Goal: Task Accomplishment & Management: Use online tool/utility

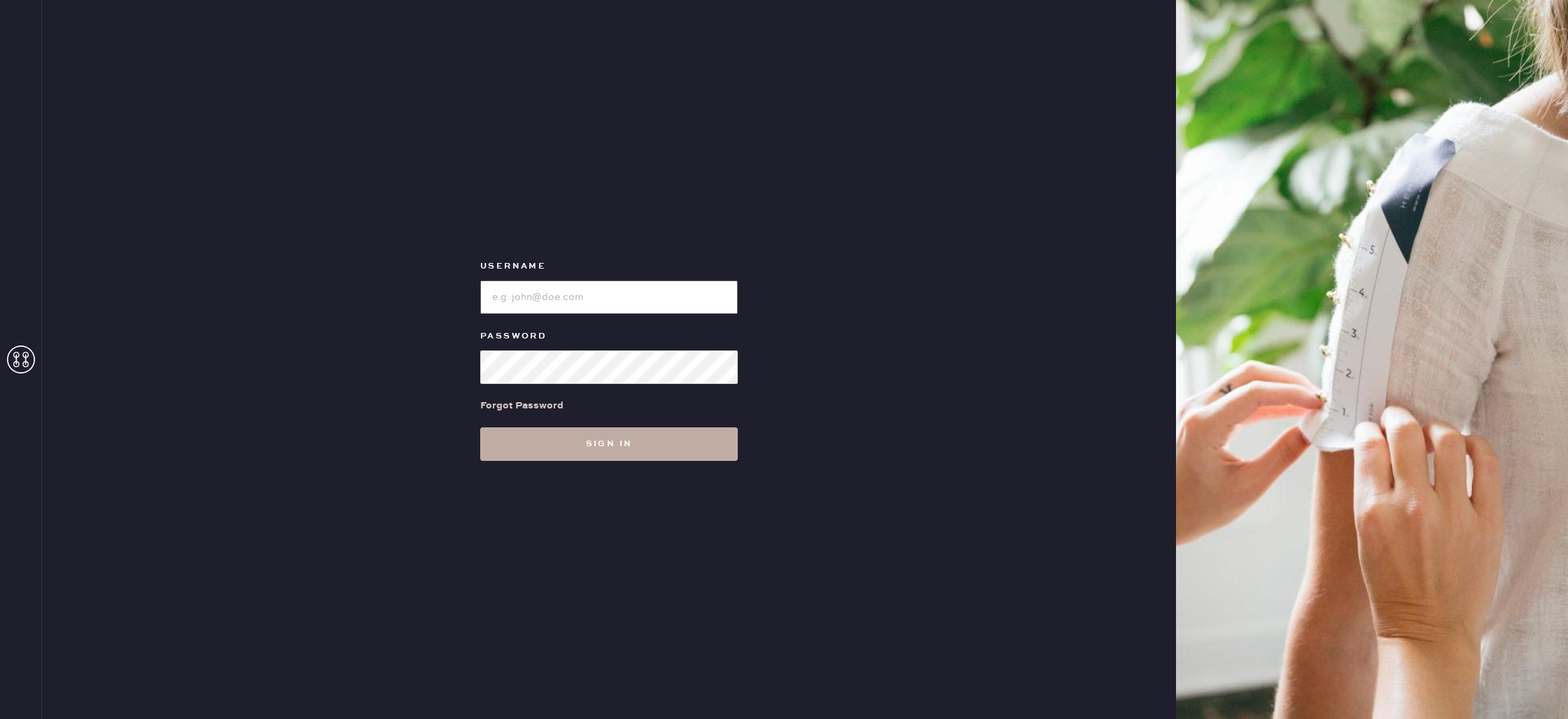
type input "reformationbond"
click at [614, 445] on button "Sign in" at bounding box center [609, 444] width 257 height 34
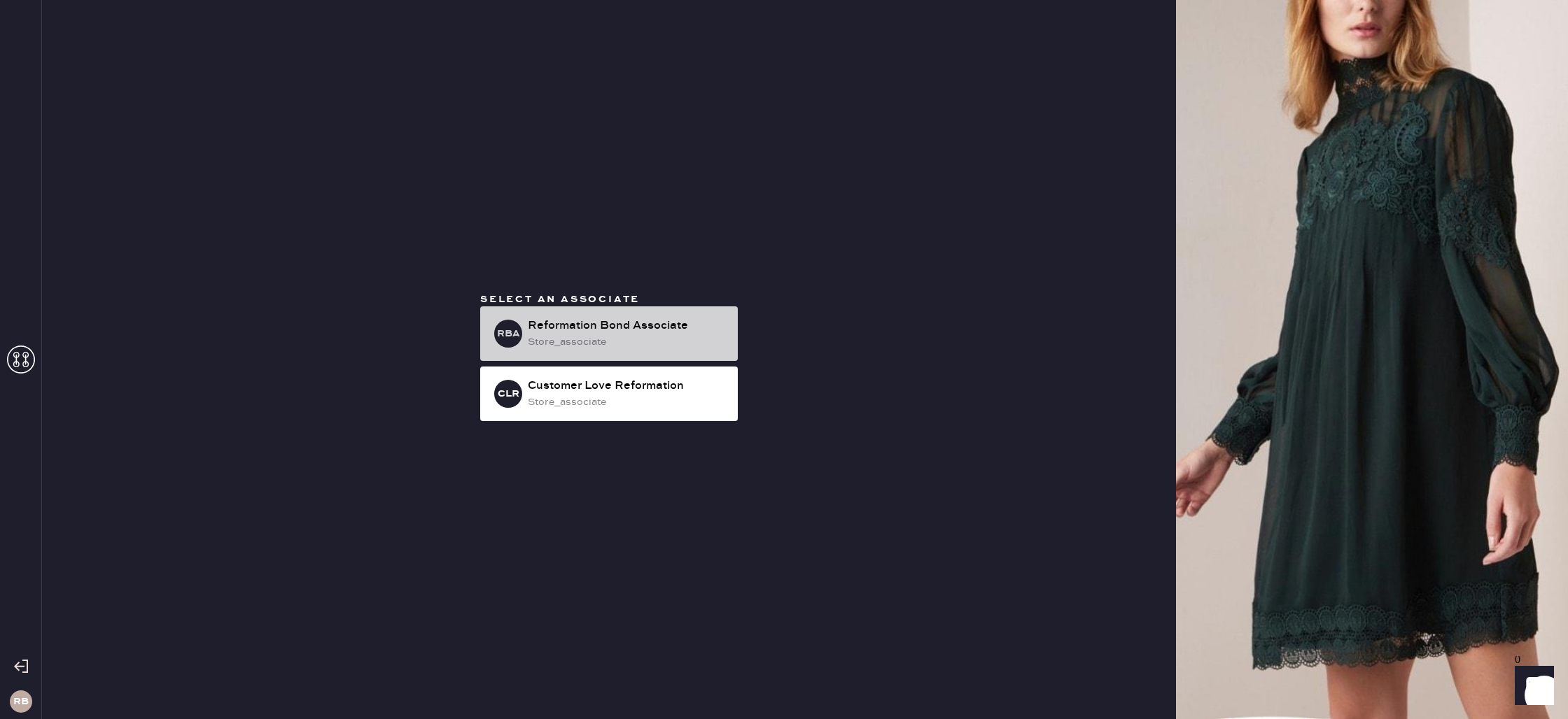
click at [627, 328] on div "Reformation Bond Associate" at bounding box center [627, 325] width 199 height 17
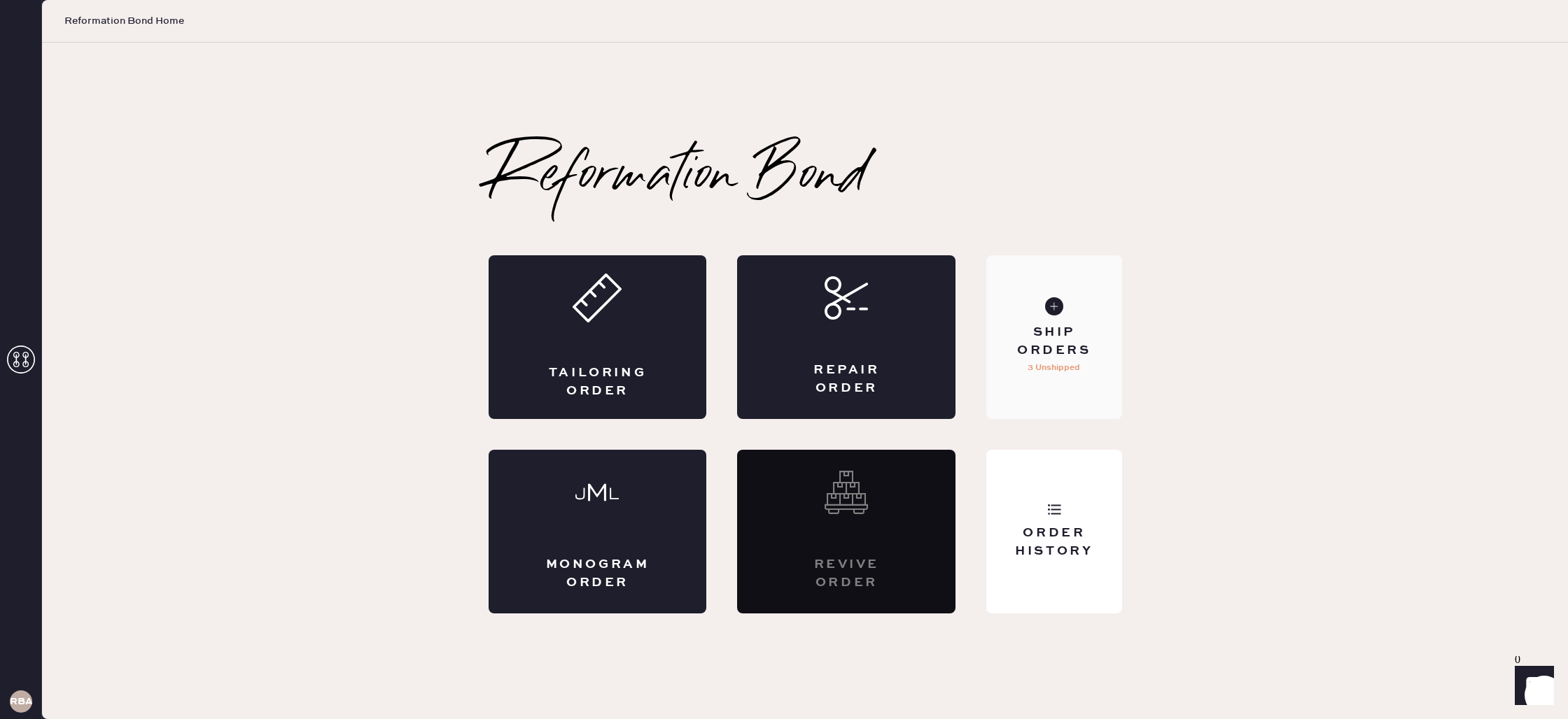
click at [1069, 326] on div "Ship Orders" at bounding box center [1053, 341] width 113 height 35
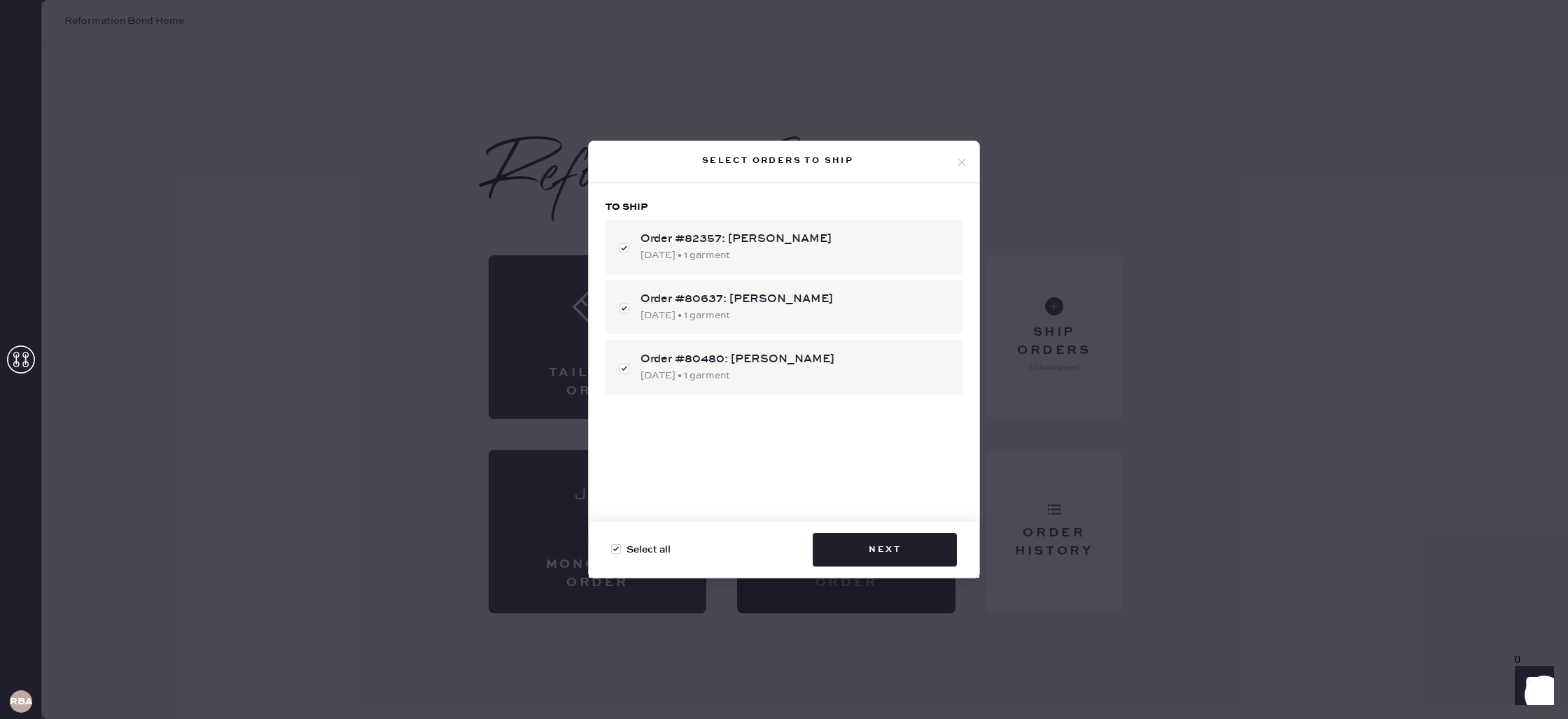
click at [645, 546] on span "Select all" at bounding box center [648, 550] width 44 height 16
click at [612, 543] on input "Select all" at bounding box center [611, 542] width 1 height 1
checkbox input "false"
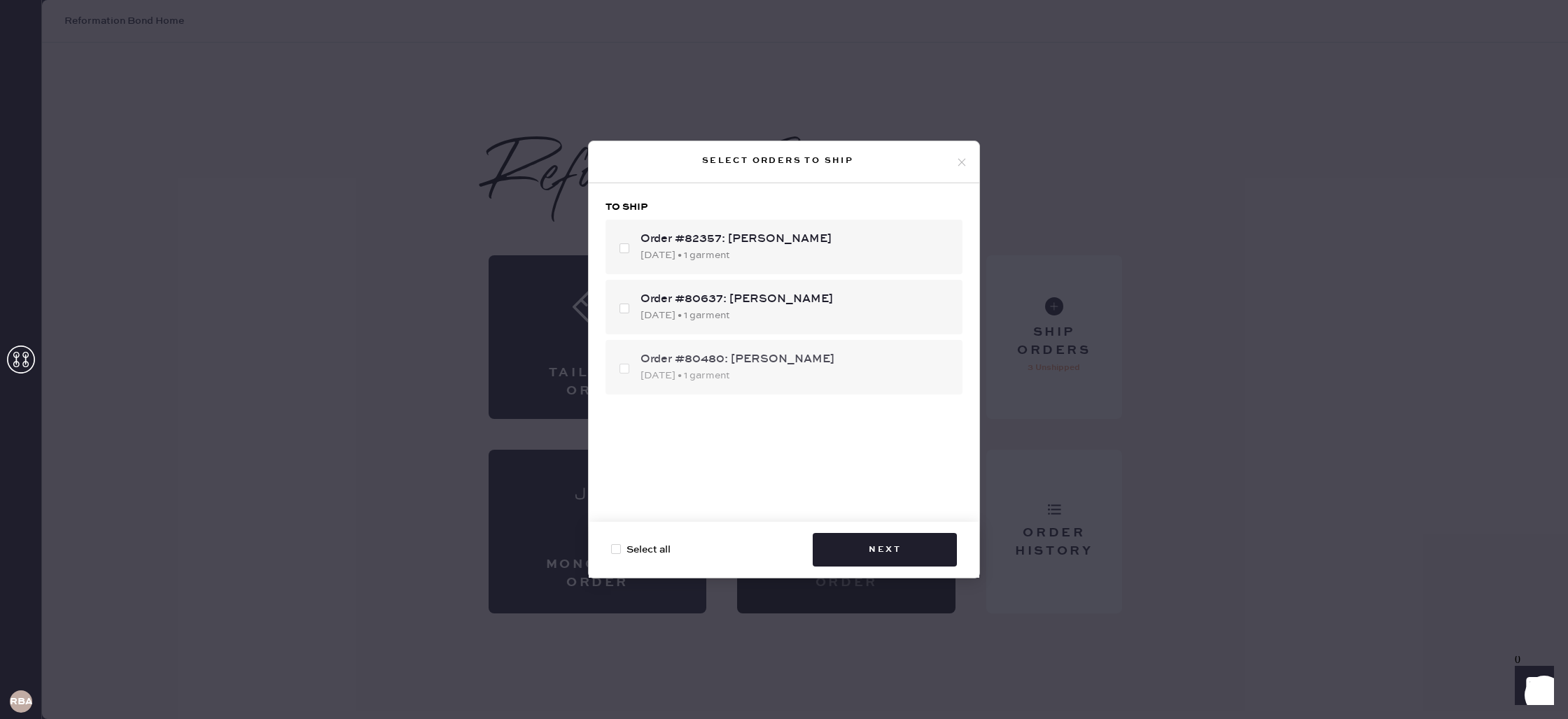
checkbox input "false"
click at [670, 262] on div "[DATE] • 1 garment" at bounding box center [796, 256] width 311 height 16
checkbox input "true"
click at [902, 559] on button "Next" at bounding box center [884, 550] width 144 height 34
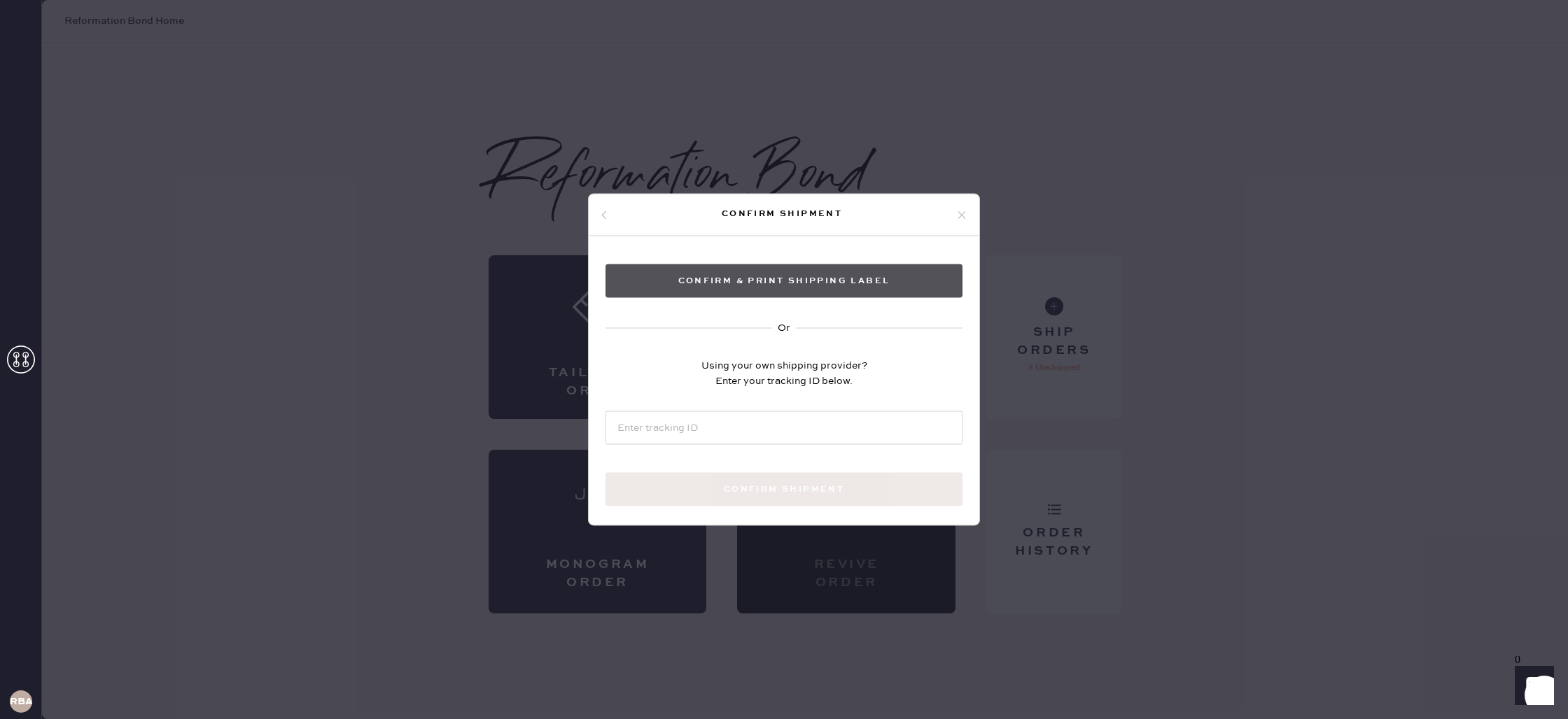
click at [855, 276] on button "Confirm & Print shipping label" at bounding box center [784, 281] width 357 height 34
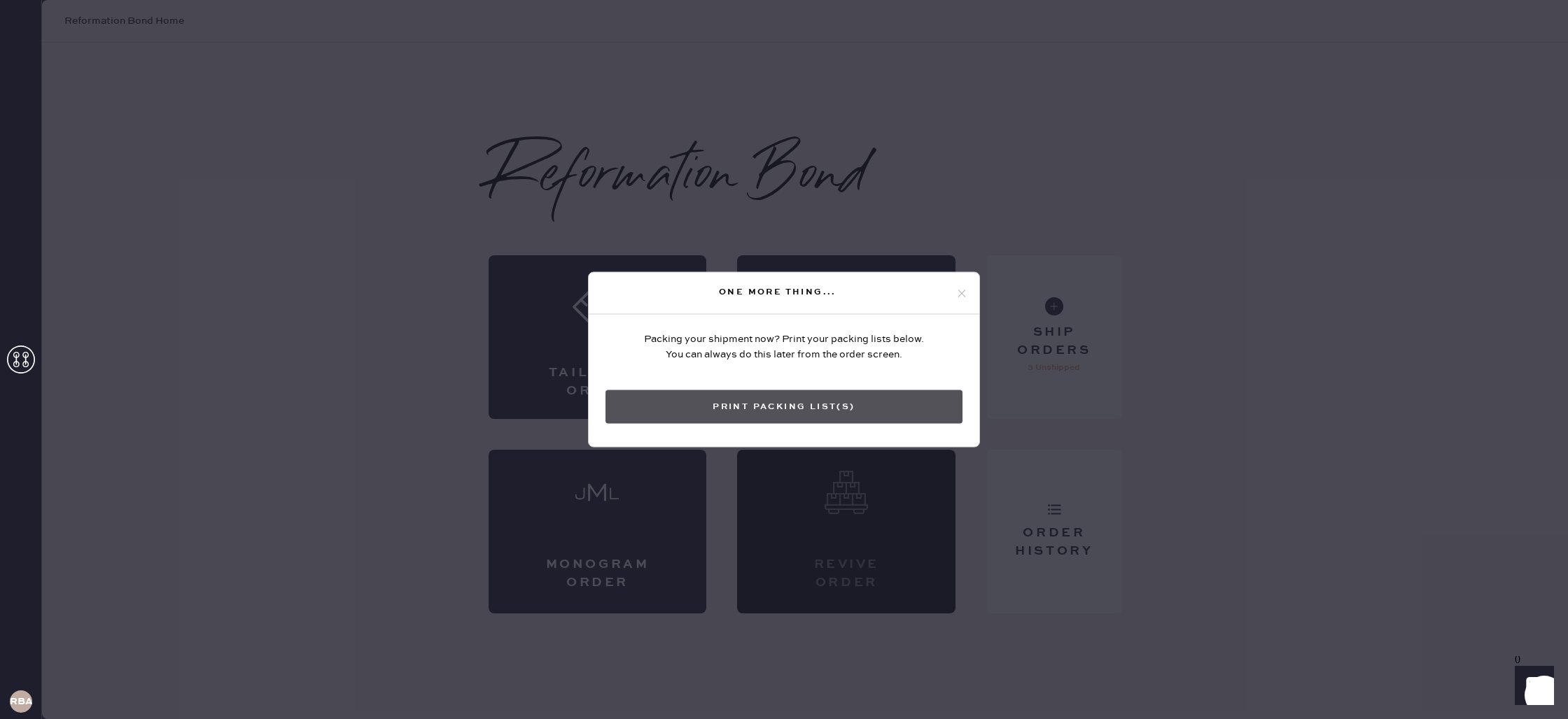
click at [828, 410] on button "Print Packing List(s)" at bounding box center [784, 407] width 357 height 34
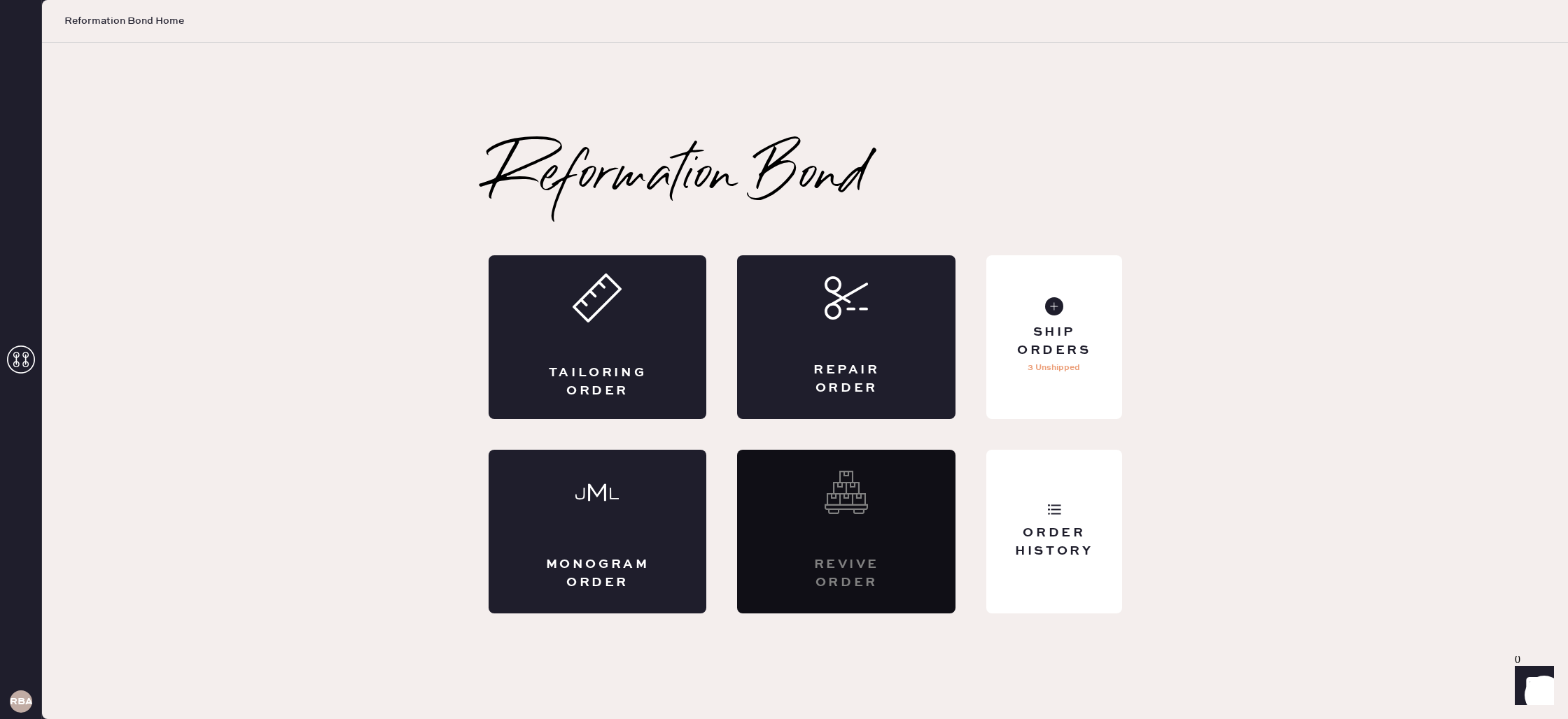
click at [1521, 665] on span "0" at bounding box center [1517, 659] width 6 height 12
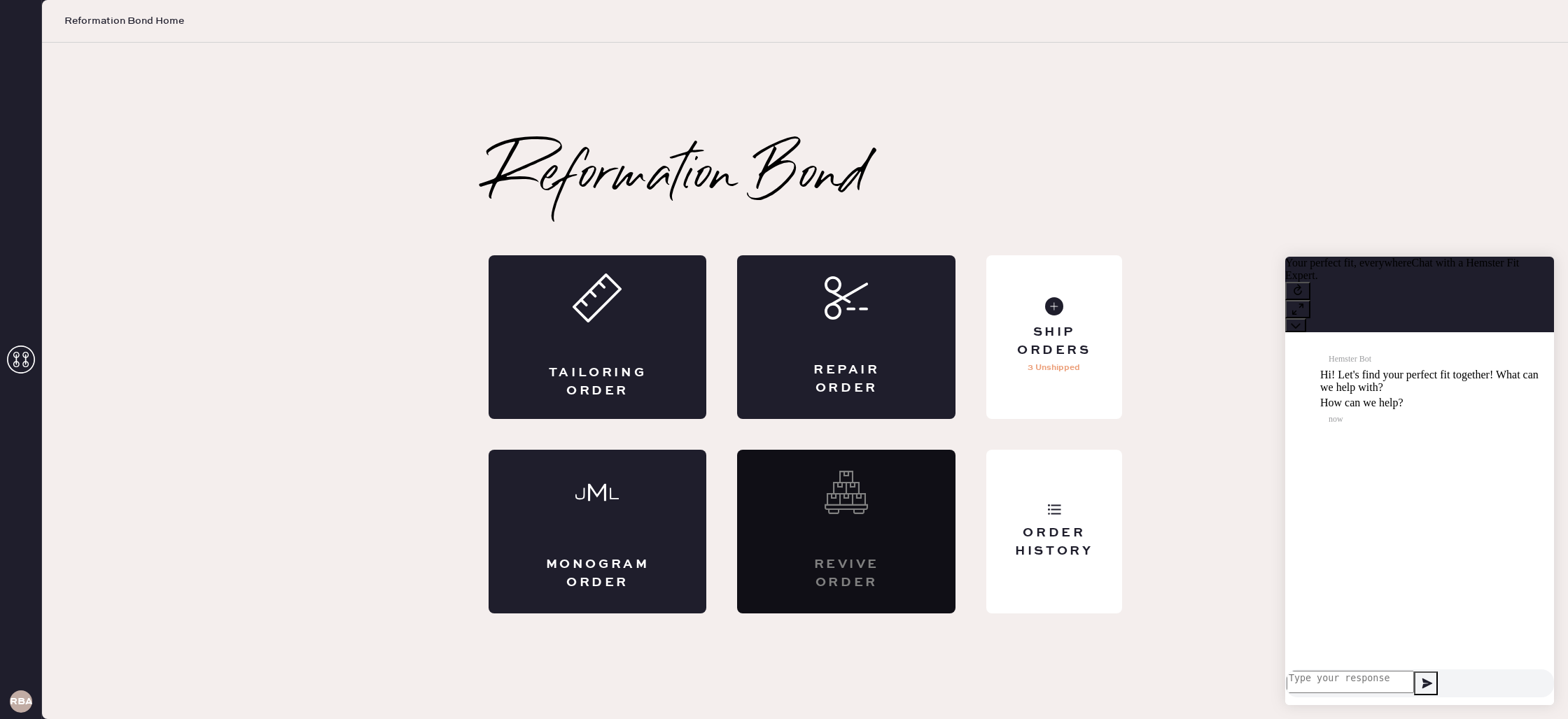
scroll to position [1, 0]
click at [1306, 318] on button at bounding box center [1296, 325] width 21 height 14
